Goal: Information Seeking & Learning: Learn about a topic

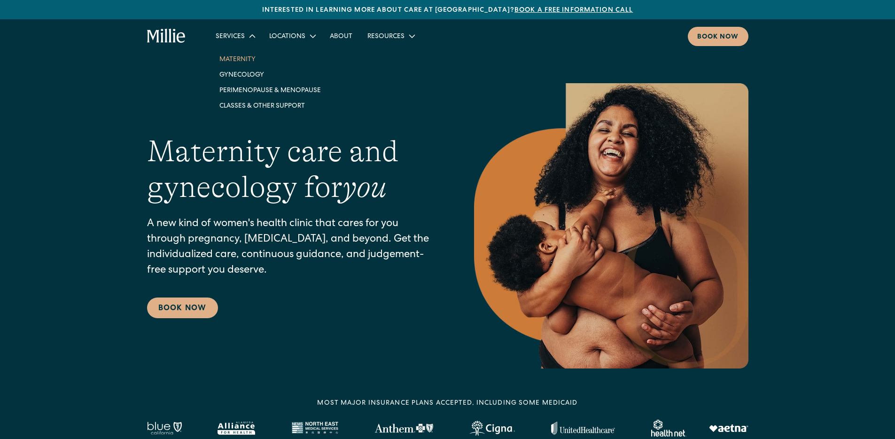
click at [247, 62] on link "Maternity" at bounding box center [270, 58] width 116 height 15
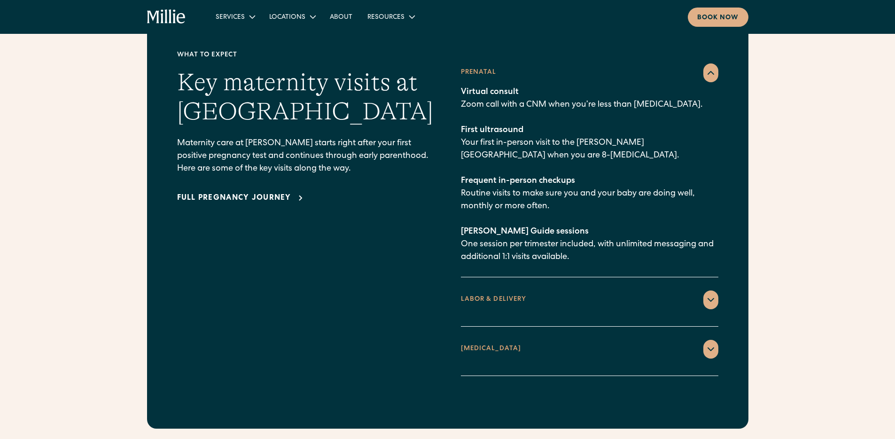
scroll to position [1355, 0]
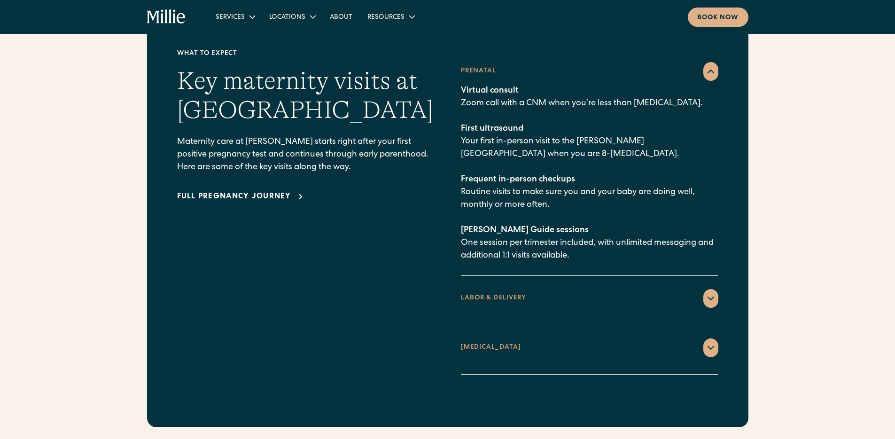
click at [507, 289] on div "LABOR & DELIVERY" at bounding box center [589, 298] width 257 height 19
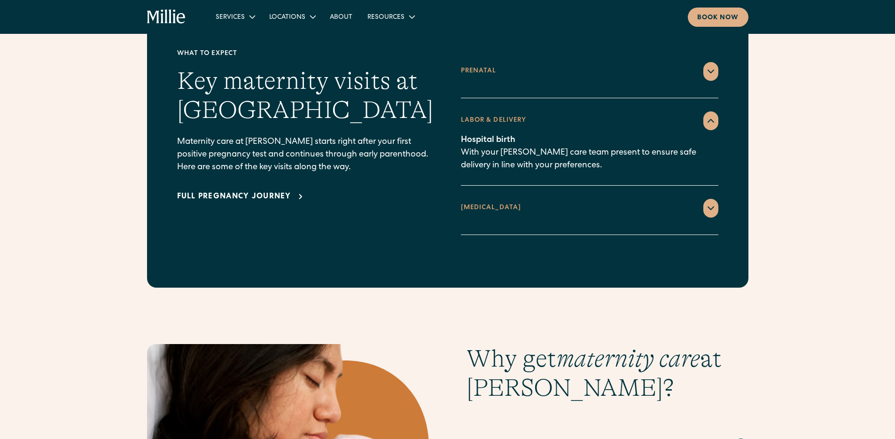
click at [475, 215] on div "POSTPARTUM 1 week postpartum Home visit for recovery check-in, with consultatio…" at bounding box center [589, 209] width 257 height 49
click at [474, 203] on div "POSTPARTUM" at bounding box center [491, 208] width 61 height 10
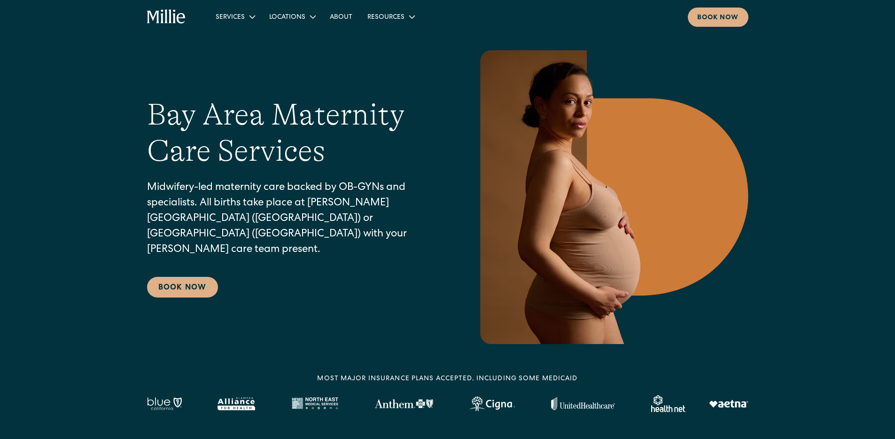
scroll to position [0, 0]
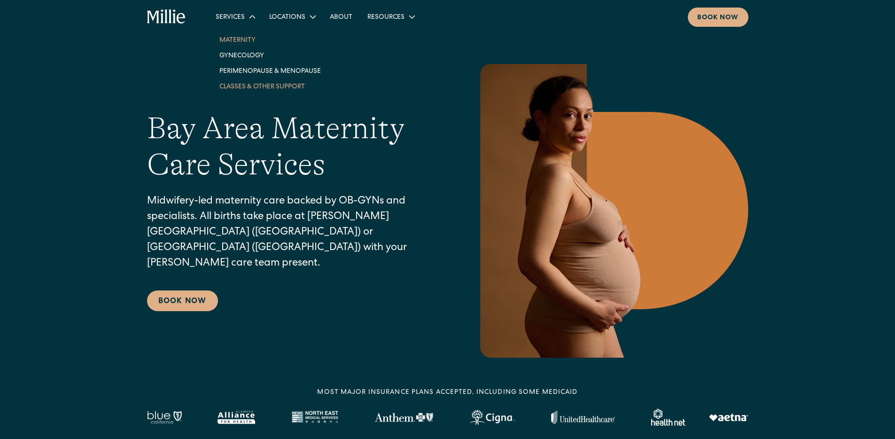
click at [236, 91] on link "Classes & Other Support" at bounding box center [270, 85] width 116 height 15
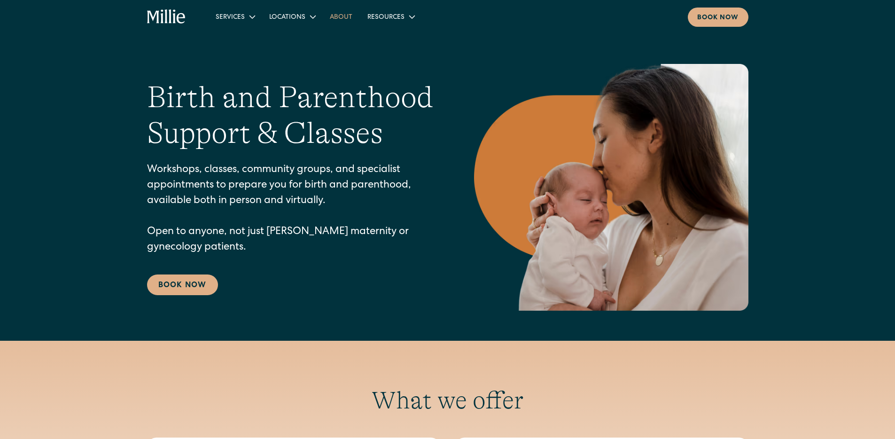
click at [348, 17] on link "About" at bounding box center [341, 16] width 38 height 15
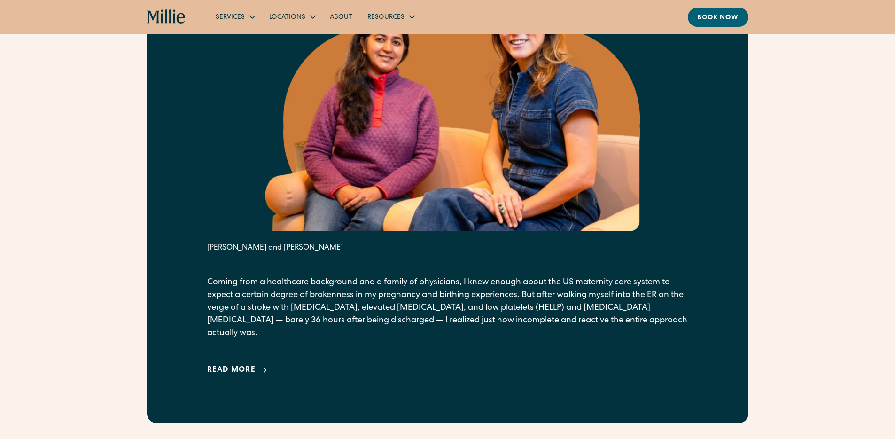
scroll to position [573, 0]
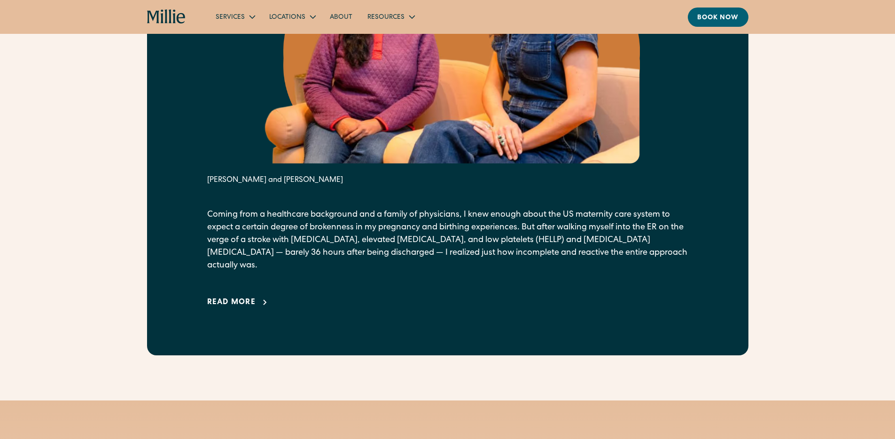
click at [232, 297] on div "Read more" at bounding box center [231, 302] width 49 height 11
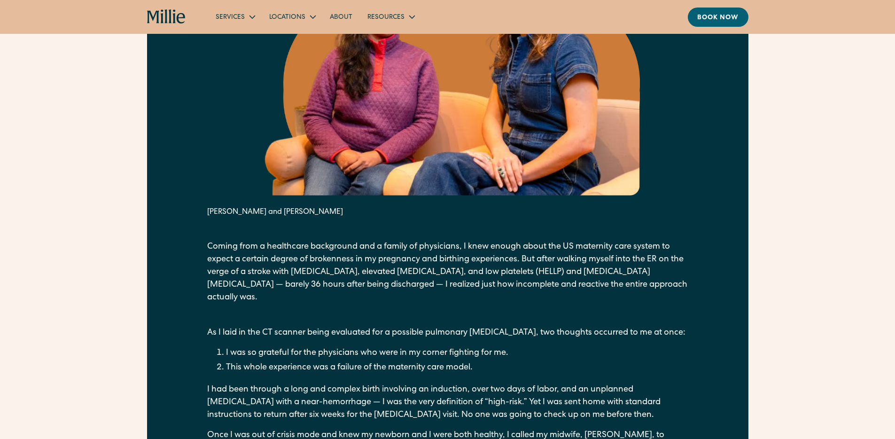
scroll to position [0, 0]
